Goal: Task Accomplishment & Management: Complete application form

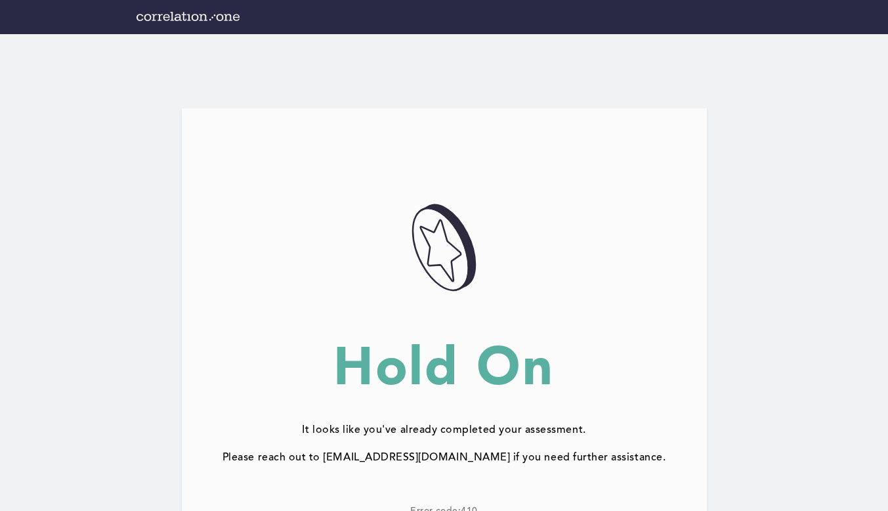
scroll to position [114, 0]
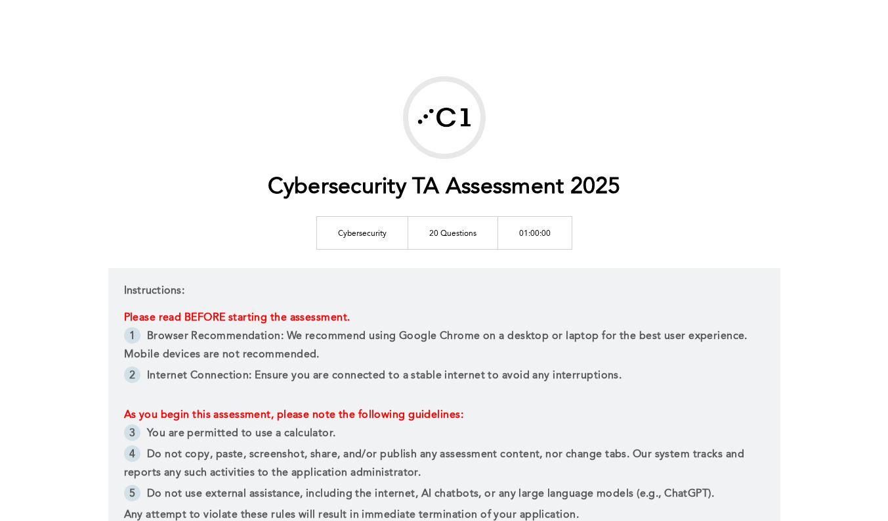
scroll to position [251, 0]
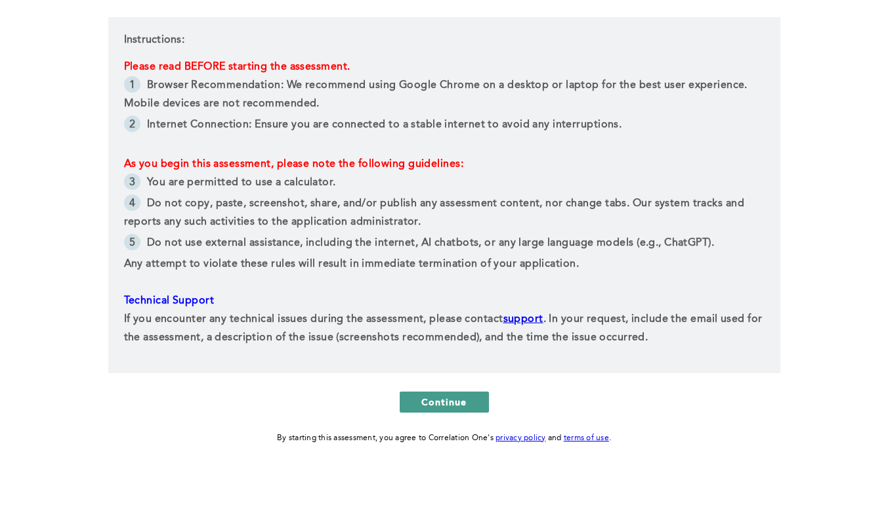
click at [419, 400] on button "Continue" at bounding box center [444, 401] width 89 height 21
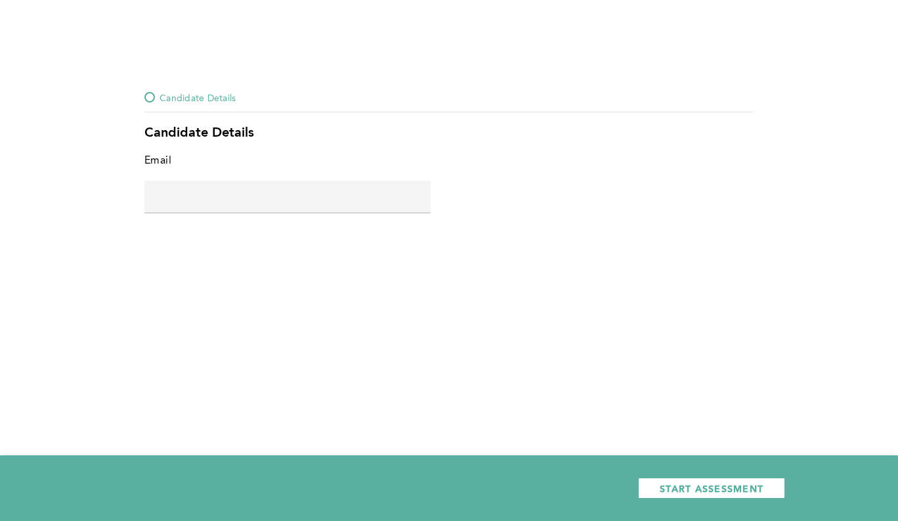
click at [346, 206] on input "text" at bounding box center [287, 197] width 286 height 32
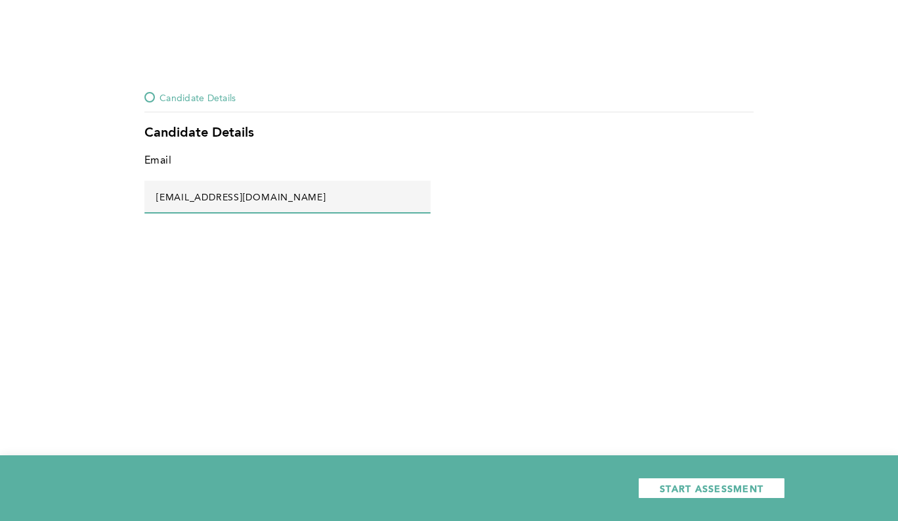
type input "[EMAIL_ADDRESS][DOMAIN_NAME]"
